Goal: Information Seeking & Learning: Learn about a topic

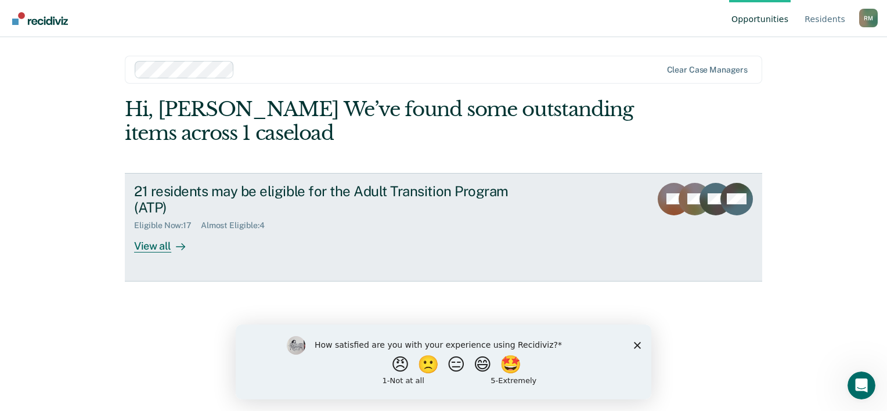
click at [154, 251] on div "View all" at bounding box center [166, 242] width 65 height 23
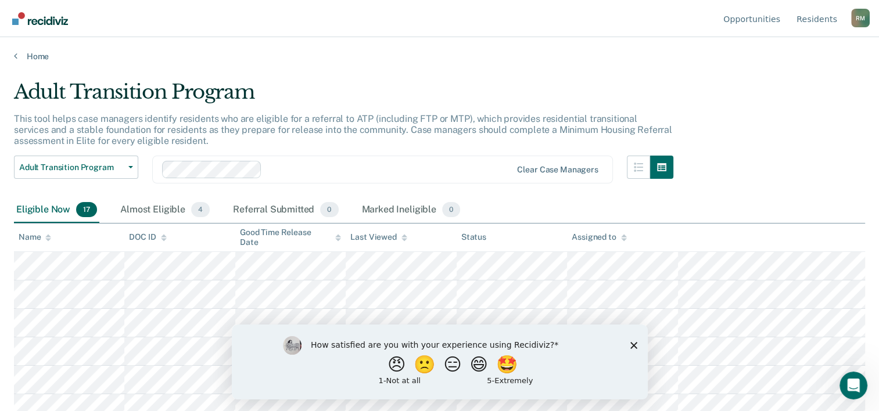
click at [635, 350] on div "How satisfied are you with your experience using Recidiviz? 😠 🙁 😑 😄 🤩 1 - Not a…" at bounding box center [439, 361] width 416 height 75
click at [634, 344] on polygon "Close survey" at bounding box center [632, 344] width 7 height 7
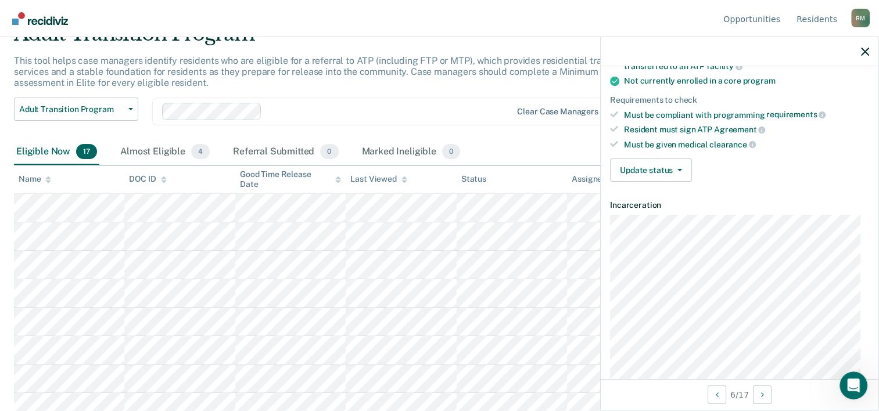
scroll to position [290, 0]
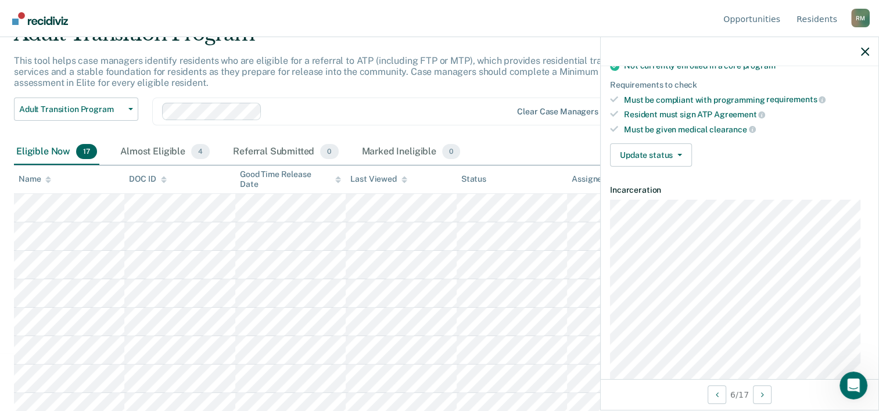
click at [8, 353] on html "Looks like you’re using Internet Explorer 11. For faster loading and a better e…" at bounding box center [439, 147] width 879 height 411
click at [868, 53] on icon "button" at bounding box center [865, 52] width 8 height 8
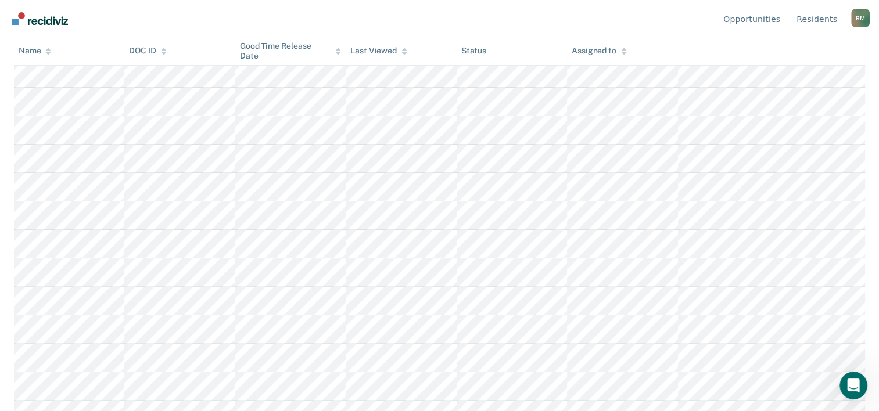
scroll to position [323, 0]
